Goal: Transaction & Acquisition: Purchase product/service

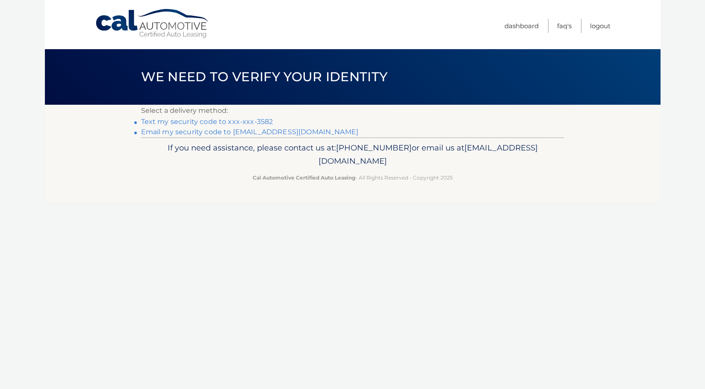
click at [249, 119] on link "Text my security code to xxx-xxx-3582" at bounding box center [207, 122] width 132 height 8
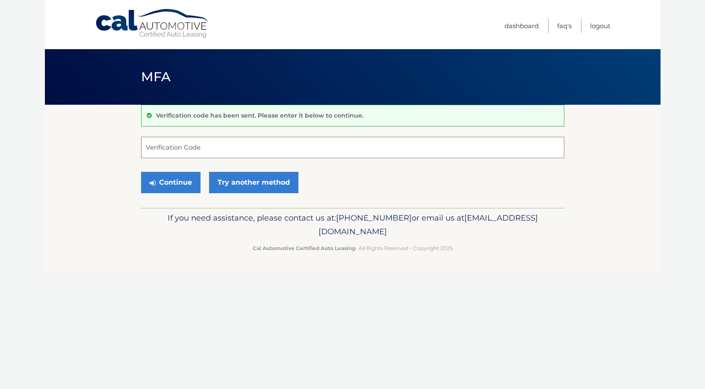
click at [243, 148] on input "Verification Code" at bounding box center [352, 147] width 423 height 21
type input "504625"
click at [170, 184] on button "Continue" at bounding box center [170, 182] width 59 height 21
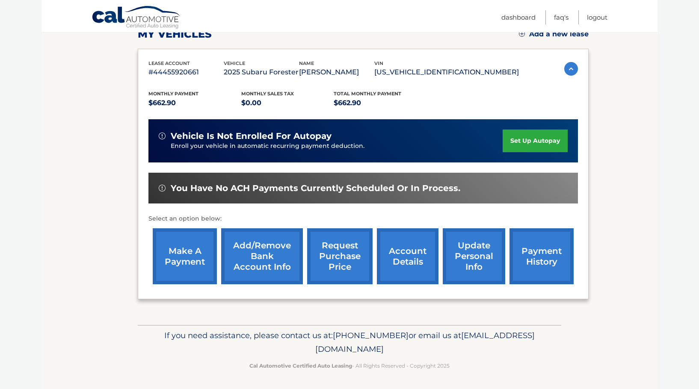
scroll to position [129, 0]
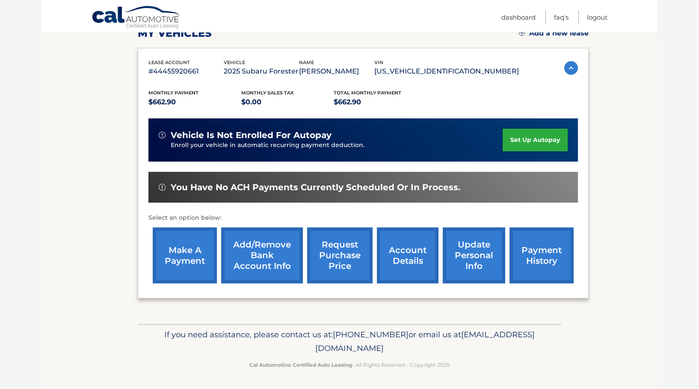
click at [183, 259] on link "make a payment" at bounding box center [185, 256] width 64 height 56
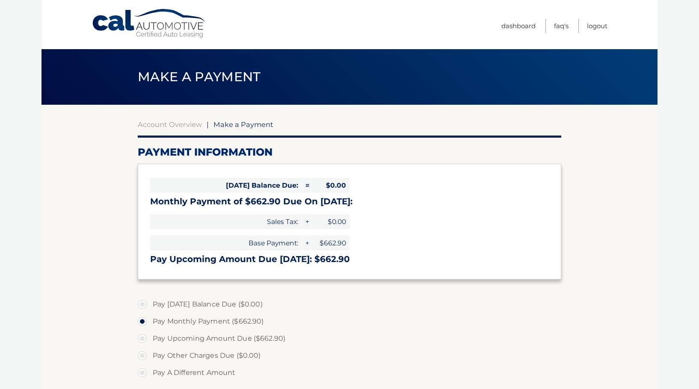
select select "MWU2ZmZiNjItYTJhZC00ZmU2LTg2ZTUtZjJhZDAyYjU2NWU5"
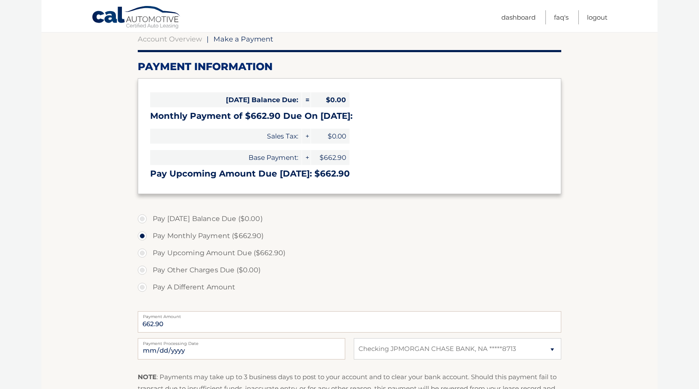
scroll to position [128, 0]
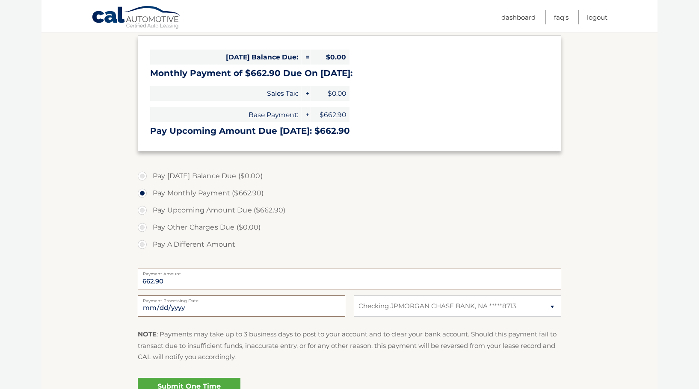
click at [154, 308] on input "2025-10-14" at bounding box center [241, 306] width 207 height 21
type input "2025-10-23"
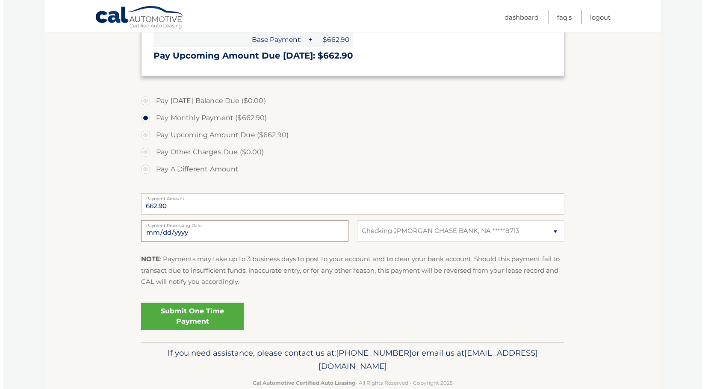
scroll to position [214, 0]
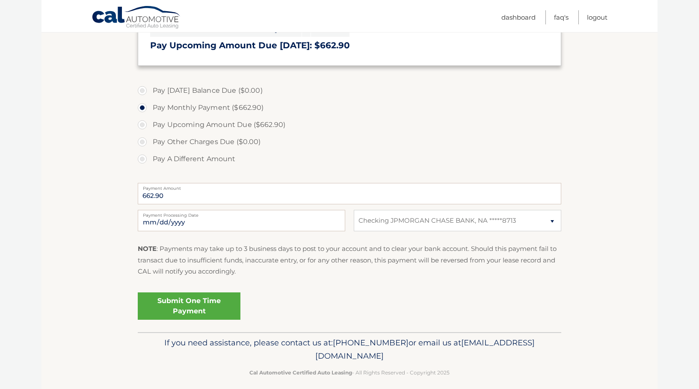
click at [195, 299] on link "Submit One Time Payment" at bounding box center [189, 306] width 103 height 27
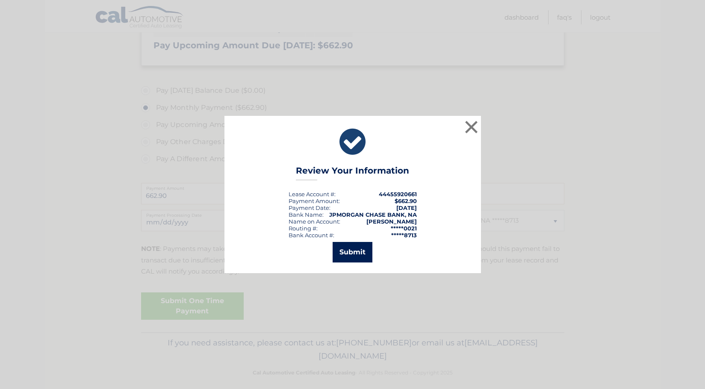
click at [355, 251] on button "Submit" at bounding box center [353, 252] width 40 height 21
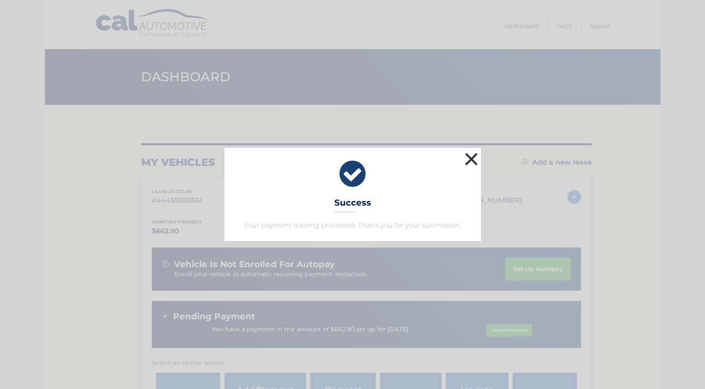
click at [469, 160] on button "×" at bounding box center [471, 159] width 17 height 17
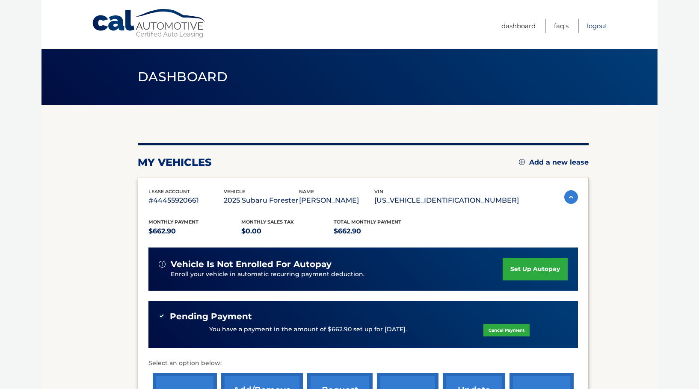
click at [600, 23] on link "Logout" at bounding box center [597, 26] width 21 height 14
